Goal: Information Seeking & Learning: Learn about a topic

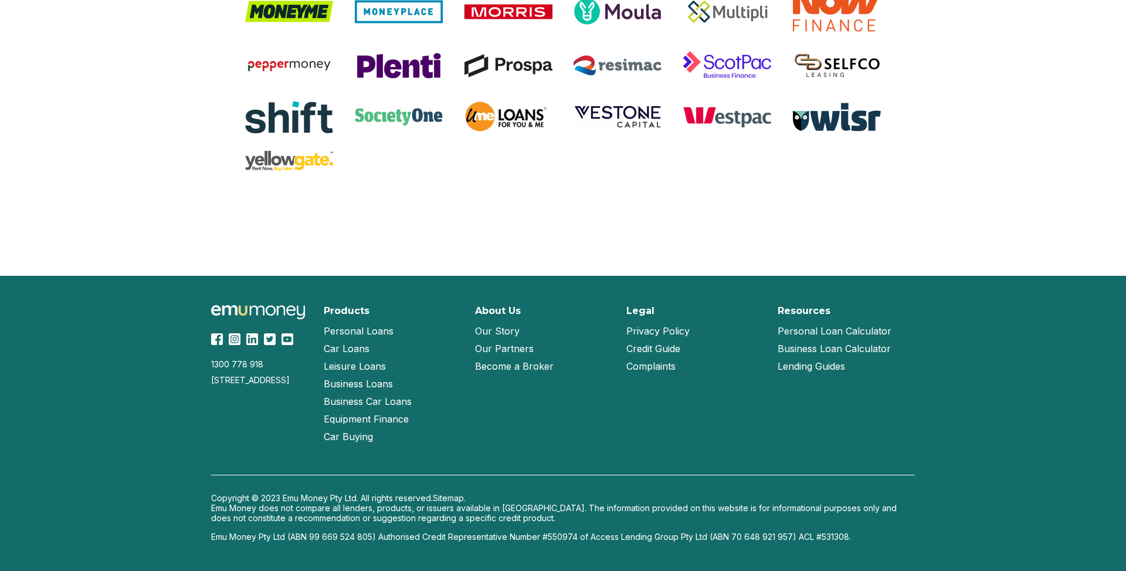
click at [503, 331] on link "Our Story" at bounding box center [497, 331] width 45 height 18
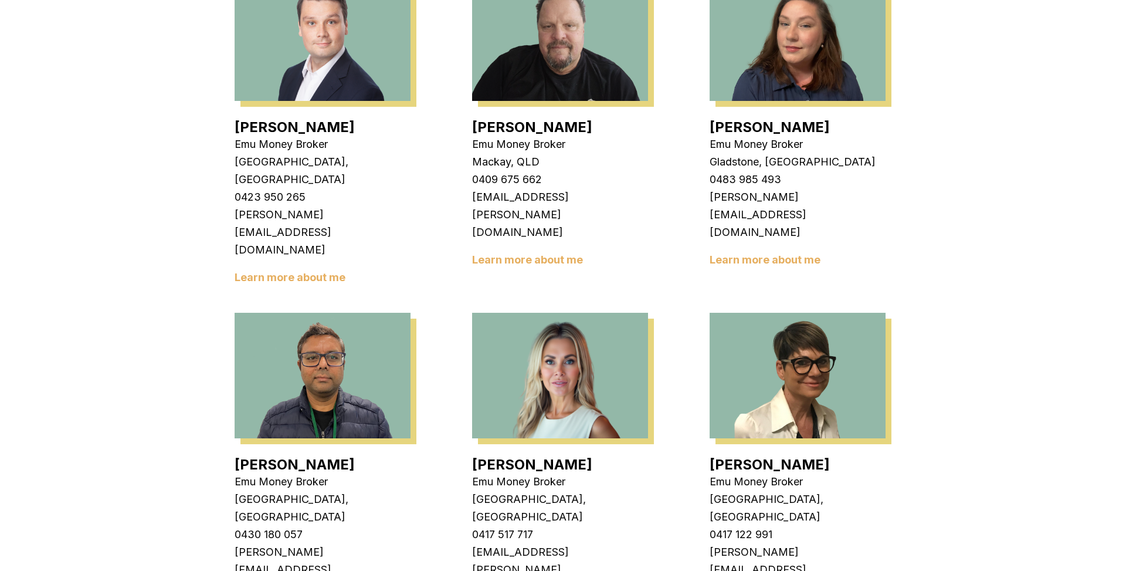
scroll to position [1217, 0]
